Goal: Task Accomplishment & Management: Use online tool/utility

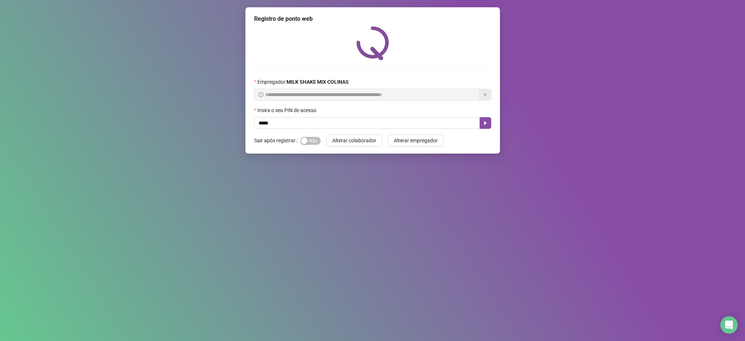
type input "*****"
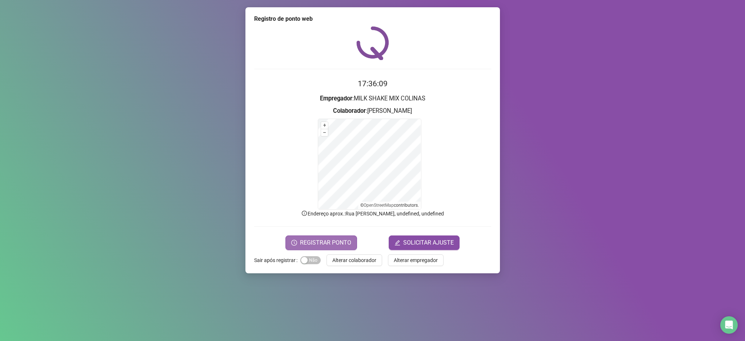
click at [318, 239] on span "REGISTRAR PONTO" at bounding box center [325, 242] width 51 height 9
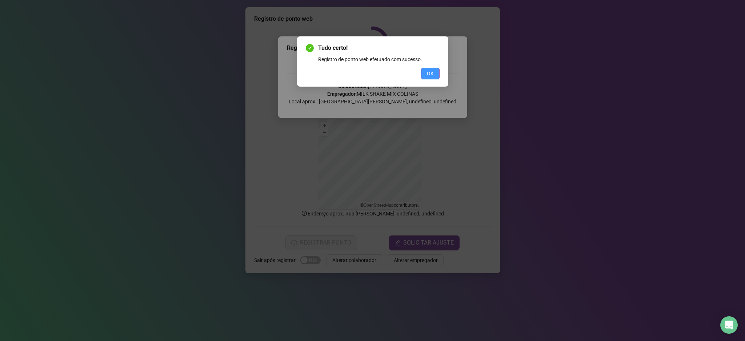
click at [432, 73] on span "OK" at bounding box center [430, 73] width 7 height 8
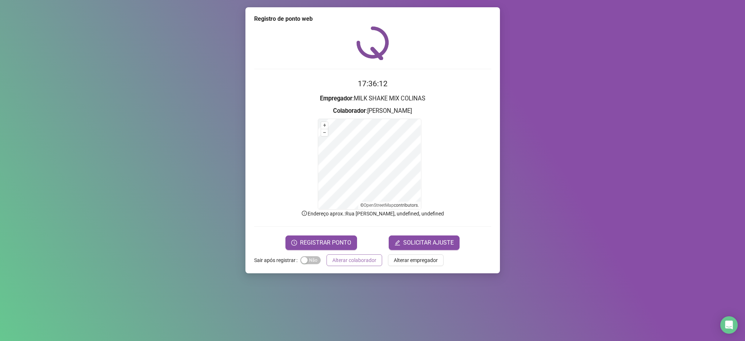
click at [340, 258] on span "Alterar colaborador" at bounding box center [354, 260] width 44 height 8
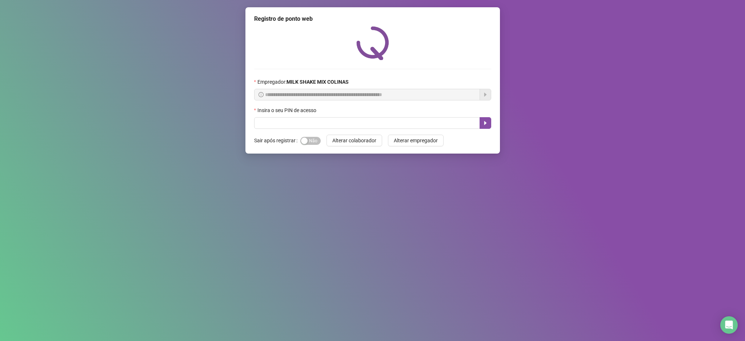
drag, startPoint x: 178, startPoint y: 87, endPoint x: 182, endPoint y: 68, distance: 19.1
click at [178, 84] on div "**********" at bounding box center [372, 170] width 745 height 341
type input "****"
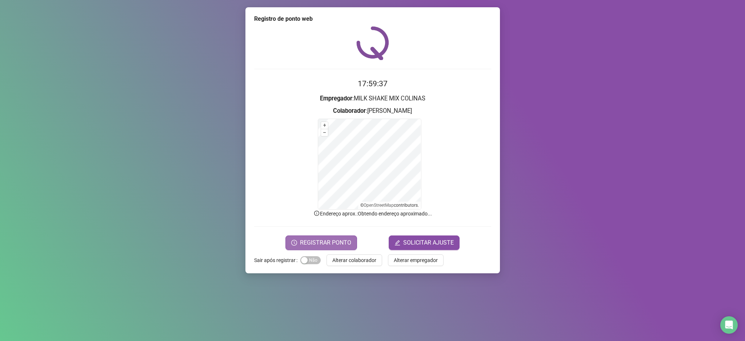
click at [316, 244] on span "REGISTRAR PONTO" at bounding box center [325, 242] width 51 height 9
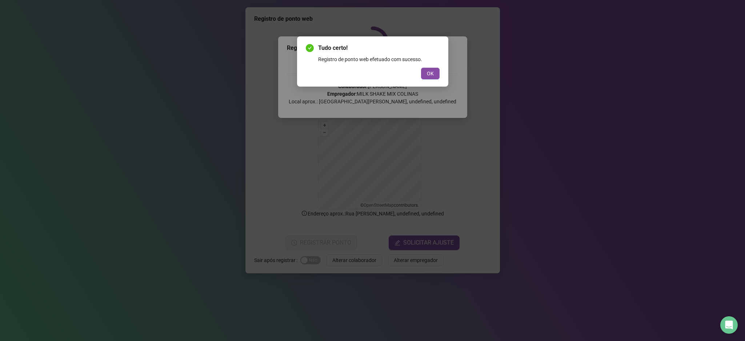
drag, startPoint x: 424, startPoint y: 78, endPoint x: 432, endPoint y: 64, distance: 16.1
click at [432, 64] on div "Tudo certo! Registro de ponto web efetuado com sucesso. OK" at bounding box center [373, 62] width 134 height 36
click at [431, 70] on span "OK" at bounding box center [430, 73] width 7 height 8
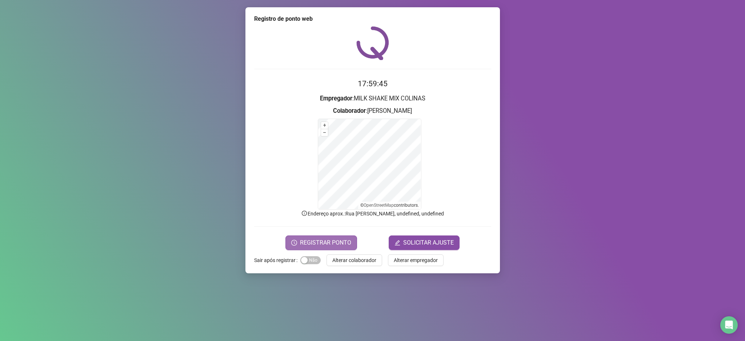
click at [330, 236] on button "REGISTRAR PONTO" at bounding box center [322, 242] width 72 height 15
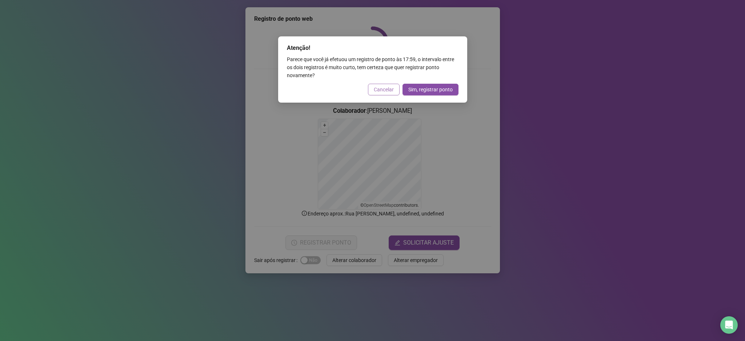
click at [375, 86] on span "Cancelar" at bounding box center [384, 89] width 20 height 8
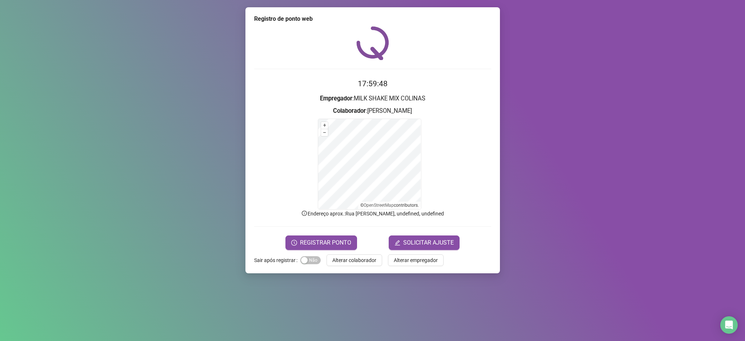
click at [352, 254] on div "Registro de ponto web 17:59:48 Empregador : MILK SHAKE MIX COLINAS Colaborador …" at bounding box center [373, 140] width 255 height 266
click at [340, 235] on form "17:59:49 Empregador : MILK SHAKE MIX COLINAS Colaborador : [PERSON_NAME] + – ⇧ …" at bounding box center [372, 164] width 237 height 172
click at [318, 239] on span "REGISTRAR PONTO" at bounding box center [325, 242] width 51 height 9
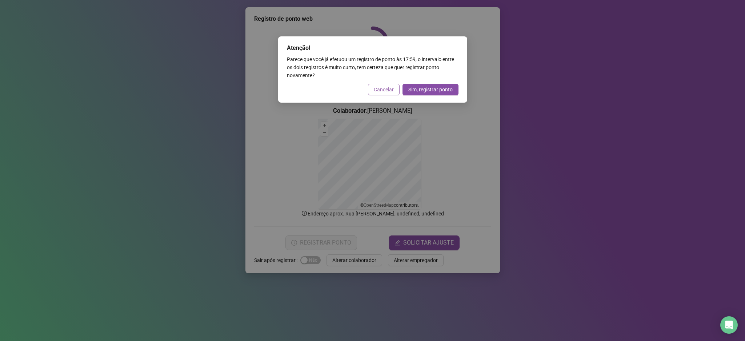
click at [381, 90] on span "Cancelar" at bounding box center [384, 89] width 20 height 8
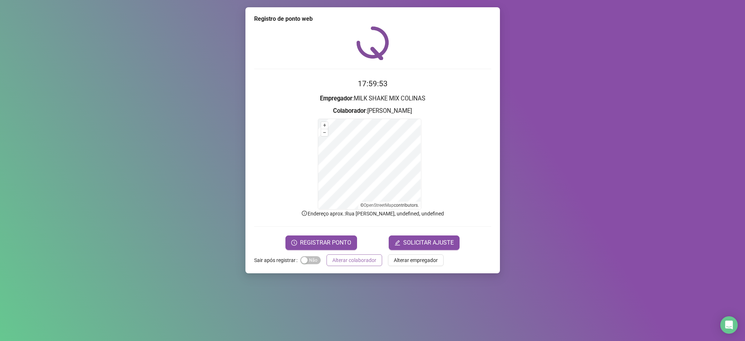
click at [330, 261] on button "Alterar colaborador" at bounding box center [355, 260] width 56 height 12
